Goal: Task Accomplishment & Management: Complete application form

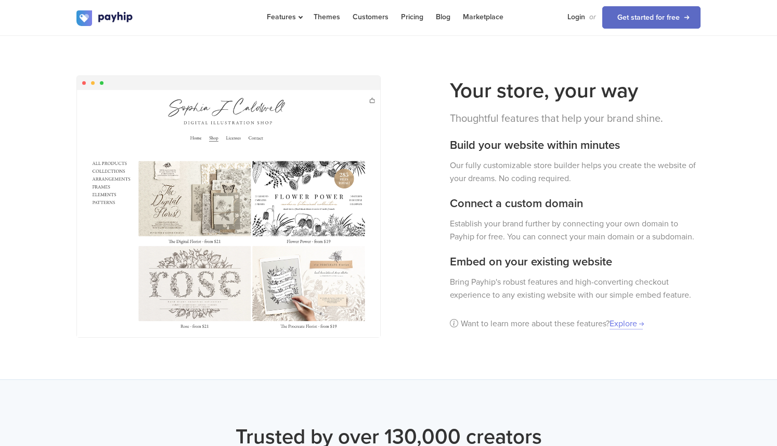
scroll to position [818, 0]
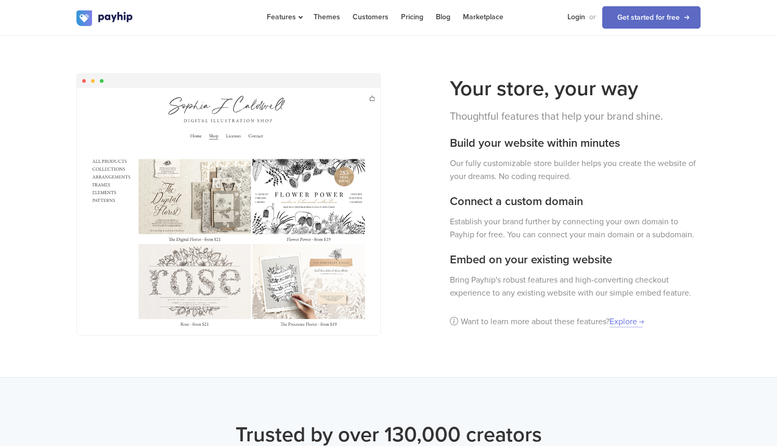
click at [269, 154] on img at bounding box center [228, 211] width 303 height 247
click at [627, 316] on link "Explore" at bounding box center [626, 321] width 33 height 11
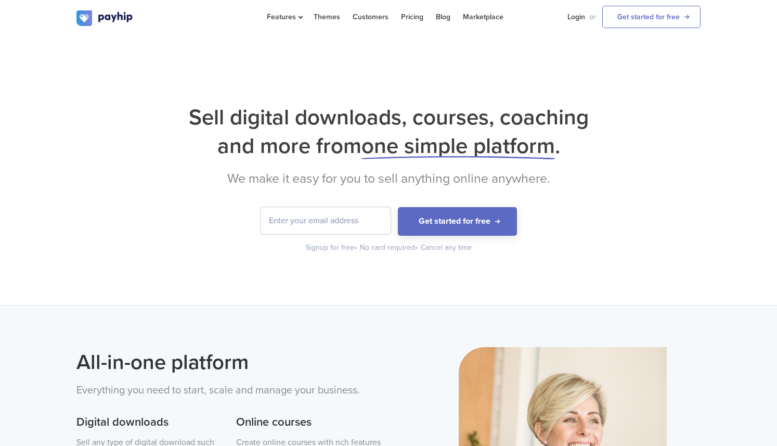
click at [364, 219] on input "email" at bounding box center [326, 220] width 130 height 27
type input "[EMAIL_ADDRESS][DOMAIN_NAME]"
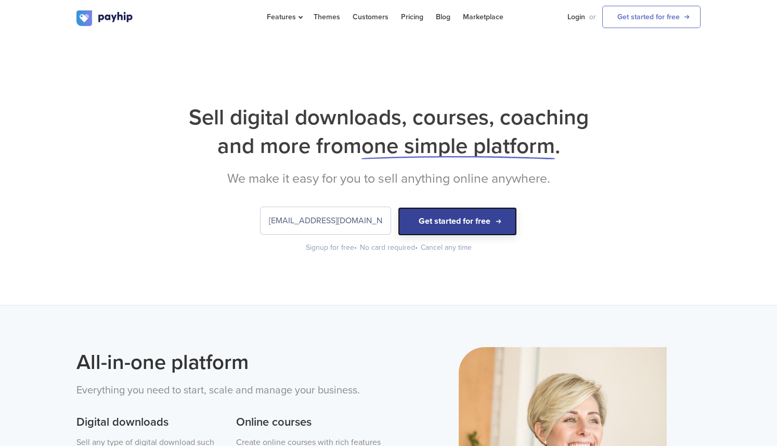
click at [445, 222] on button "Get started for free" at bounding box center [457, 221] width 119 height 29
